Goal: Find specific page/section: Find specific page/section

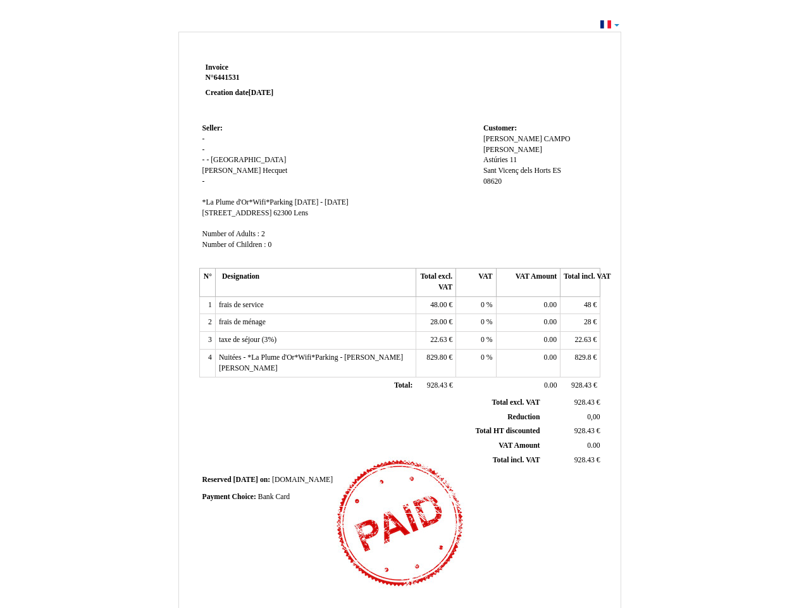
click at [217, 67] on span "Invoice" at bounding box center [217, 67] width 23 height 8
click at [228, 77] on span "6441531" at bounding box center [227, 77] width 26 height 8
click at [213, 128] on span "Seller:" at bounding box center [213, 128] width 20 height 8
click at [221, 159] on span "[GEOGRAPHIC_DATA]" at bounding box center [248, 160] width 75 height 8
click at [225, 170] on span "[PERSON_NAME]" at bounding box center [232, 170] width 59 height 8
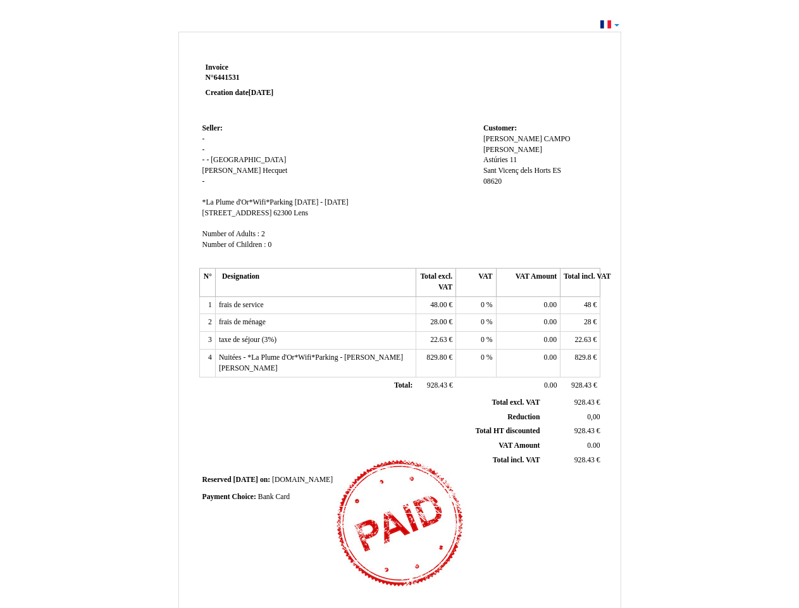
click at [263, 170] on span "Hecquet" at bounding box center [275, 170] width 25 height 8
click at [249, 202] on span "*La Plume d'Or*Wifi*Parking" at bounding box center [248, 202] width 91 height 8
click at [349, 202] on span "[DATE] - [DATE]" at bounding box center [322, 202] width 54 height 8
click at [258, 213] on span "[STREET_ADDRESS]" at bounding box center [238, 213] width 70 height 8
click at [292, 213] on span "62300" at bounding box center [282, 213] width 18 height 8
